Goal: Information Seeking & Learning: Understand process/instructions

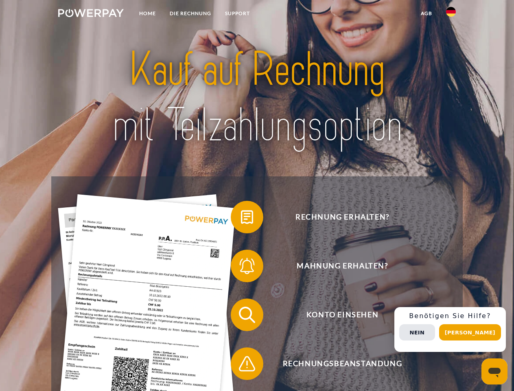
click at [91, 14] on img at bounding box center [91, 13] width 66 height 8
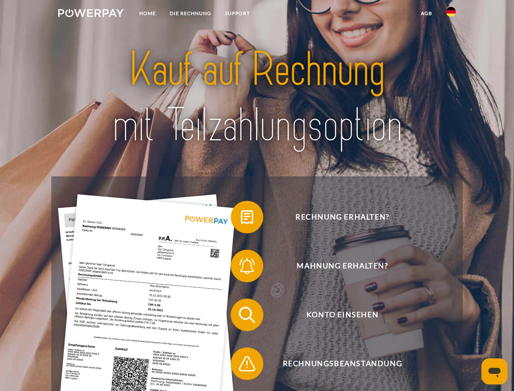
click at [451, 14] on img at bounding box center [451, 12] width 10 height 10
click at [426, 13] on link "agb" at bounding box center [426, 13] width 25 height 15
click at [241, 219] on span at bounding box center [235, 217] width 41 height 41
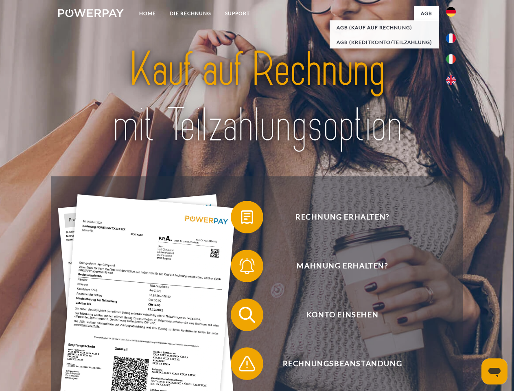
click at [241, 268] on span at bounding box center [235, 266] width 41 height 41
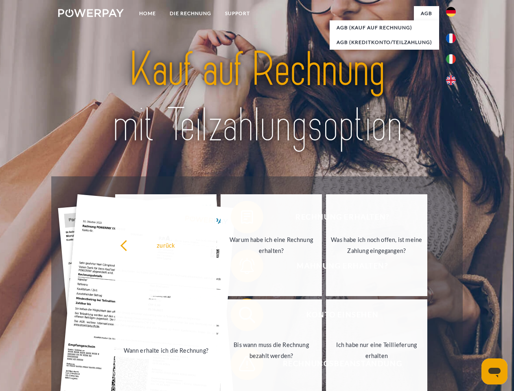
click at [241, 316] on link "Bis wann muss die Rechnung bezahlt werden?" at bounding box center [271, 350] width 101 height 102
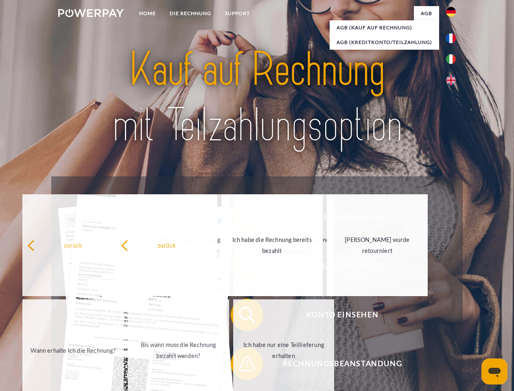
click at [241, 365] on link "Ich habe nur eine Teillieferung erhalten" at bounding box center [283, 350] width 101 height 102
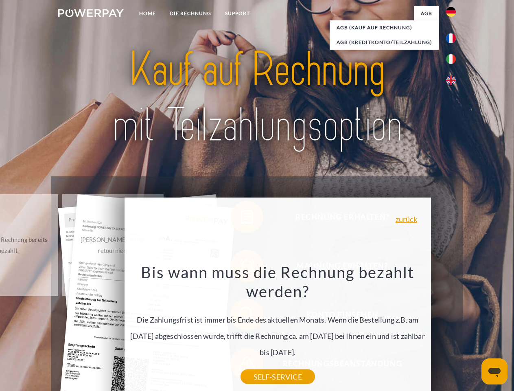
click at [453, 329] on div "Rechnung erhalten? Mahnung erhalten? Konto einsehen" at bounding box center [256, 339] width 411 height 326
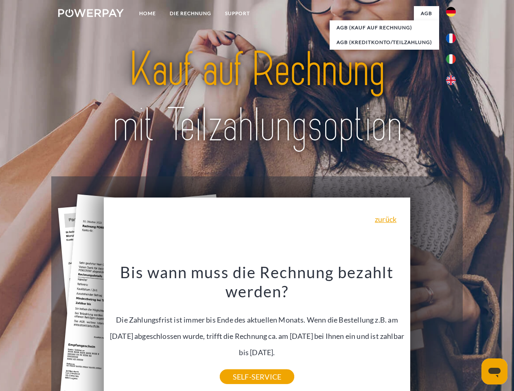
click at [433, 331] on span "Konto einsehen" at bounding box center [343, 315] width 200 height 33
click at [473, 332] on header "Home DIE RECHNUNG SUPPORT" at bounding box center [257, 281] width 514 height 562
